Goal: Complete application form

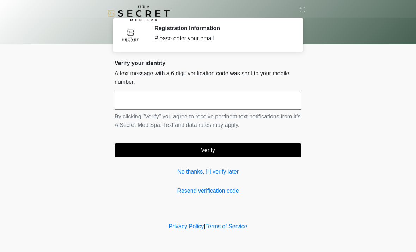
click at [164, 101] on input "text" at bounding box center [208, 101] width 187 height 18
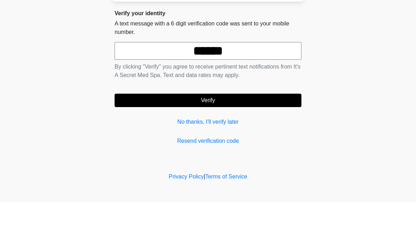
type input "******"
click at [249, 143] on button "Verify" at bounding box center [208, 149] width 187 height 13
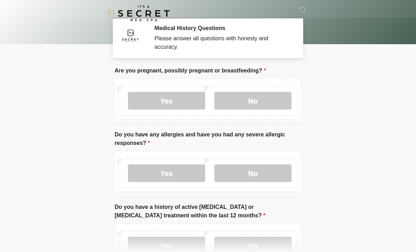
click at [274, 98] on label "No" at bounding box center [253, 101] width 77 height 18
click at [275, 175] on label "No" at bounding box center [253, 173] width 77 height 18
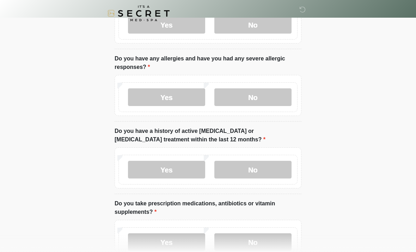
scroll to position [84, 0]
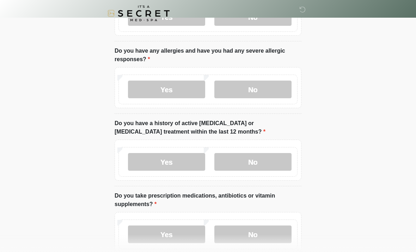
click at [270, 160] on label "No" at bounding box center [253, 162] width 77 height 18
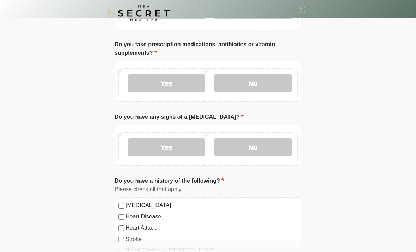
click at [193, 86] on label "Yes" at bounding box center [166, 83] width 77 height 18
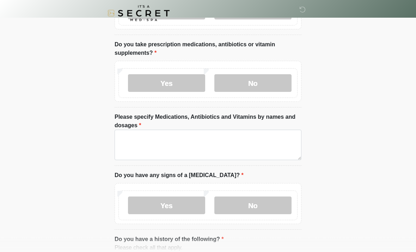
scroll to position [235, 0]
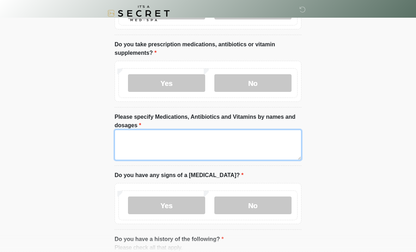
click at [148, 134] on textarea "Please specify Medications, Antibiotics and Vitamins by names and dosages" at bounding box center [208, 145] width 187 height 30
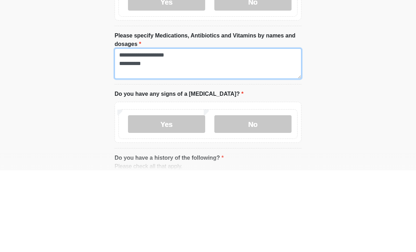
type textarea "**********"
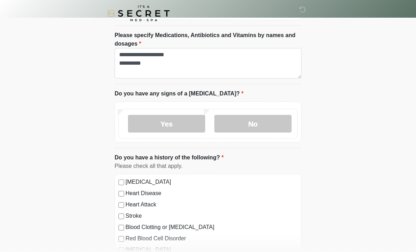
click at [272, 121] on label "No" at bounding box center [253, 124] width 77 height 18
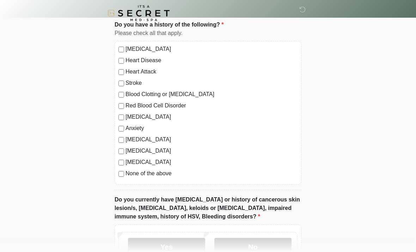
scroll to position [450, 0]
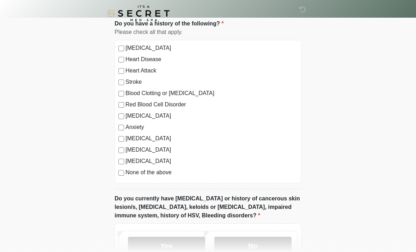
click at [268, 246] on label "No" at bounding box center [253, 245] width 77 height 18
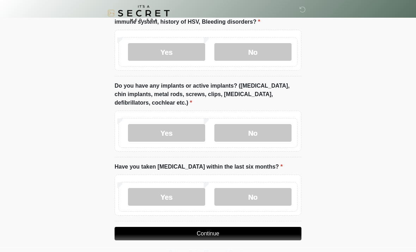
scroll to position [646, 0]
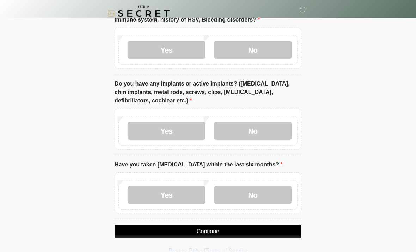
click at [274, 124] on label "No" at bounding box center [253, 131] width 77 height 18
click at [278, 195] on label "No" at bounding box center [253, 195] width 77 height 18
click at [257, 229] on button "Continue" at bounding box center [208, 230] width 187 height 13
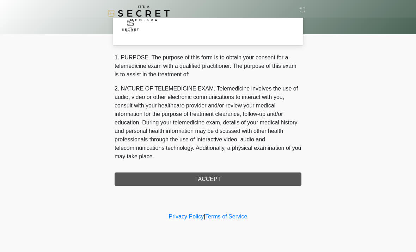
scroll to position [0, 0]
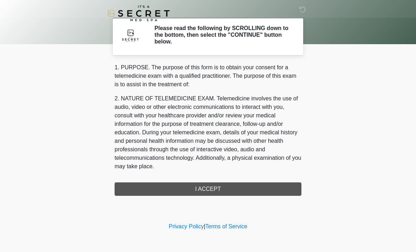
click at [259, 191] on div "1. PURPOSE. The purpose of this form is to obtain your consent for a telemedici…" at bounding box center [208, 129] width 187 height 132
click at [257, 199] on div "‎ ‎ Please read the following by SCROLLING down to the bottom, then select the …" at bounding box center [208, 110] width 212 height 206
click at [248, 193] on div "1. PURPOSE. The purpose of this form is to obtain your consent for a telemedici…" at bounding box center [208, 129] width 187 height 132
click at [223, 190] on div "1. PURPOSE. The purpose of this form is to obtain your consent for a telemedici…" at bounding box center [208, 129] width 187 height 132
click at [203, 189] on div "1. PURPOSE. The purpose of this form is to obtain your consent for a telemedici…" at bounding box center [208, 129] width 187 height 132
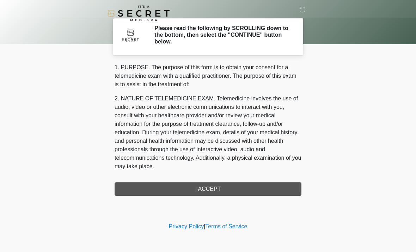
click at [203, 189] on div "1. PURPOSE. The purpose of this form is to obtain your consent for a telemedici…" at bounding box center [208, 129] width 187 height 132
click at [222, 189] on div "1. PURPOSE. The purpose of this form is to obtain your consent for a telemedici…" at bounding box center [208, 129] width 187 height 132
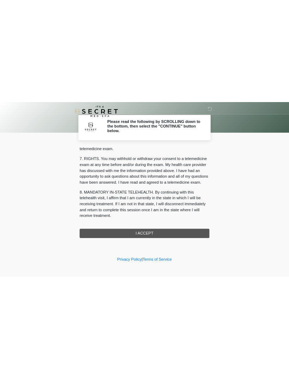
scroll to position [299, 0]
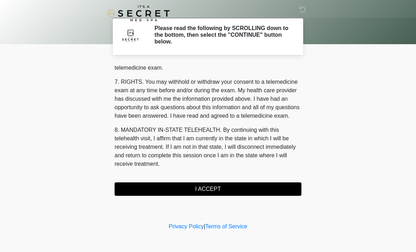
click at [249, 188] on button "I ACCEPT" at bounding box center [208, 188] width 187 height 13
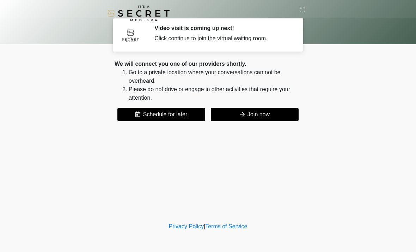
click at [273, 117] on button "Join now" at bounding box center [255, 114] width 88 height 13
